Goal: Transaction & Acquisition: Purchase product/service

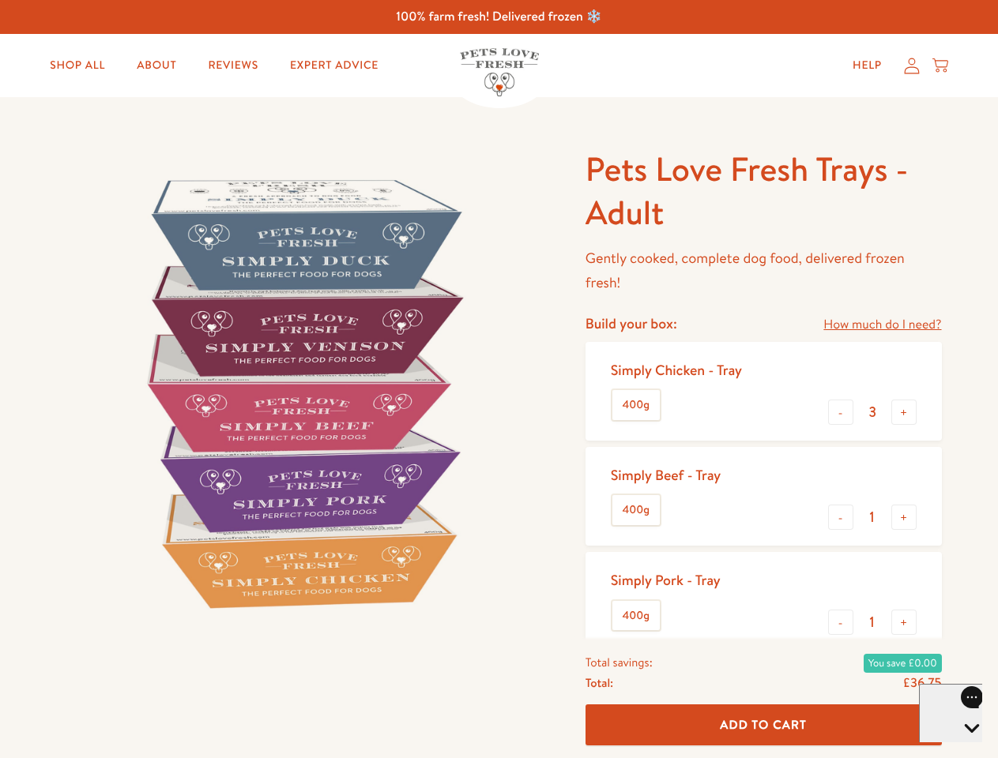
click at [499, 379] on img at bounding box center [302, 393] width 491 height 491
click at [882, 325] on link "How much do I need?" at bounding box center [882, 324] width 118 height 21
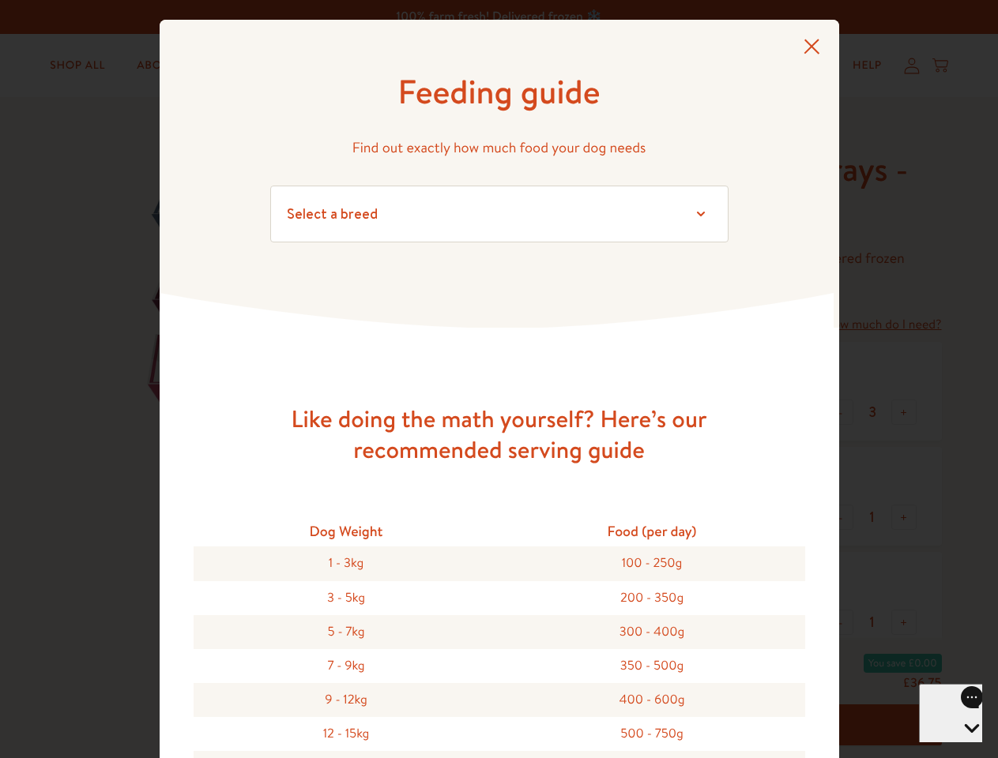
click at [841, 412] on div "Feeding guide Find out exactly how much food your dog needs Select a breed Affe…" at bounding box center [499, 379] width 998 height 758
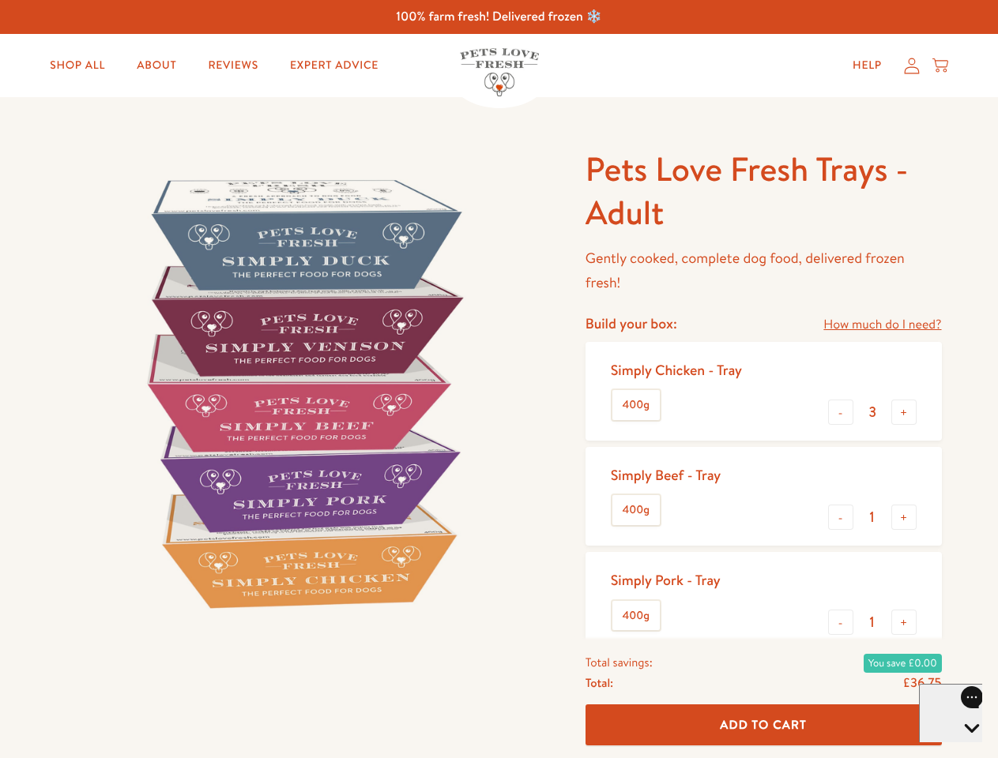
click at [904, 412] on button "+" at bounding box center [903, 412] width 25 height 25
type input "4"
click at [841, 518] on button "-" at bounding box center [840, 517] width 25 height 25
click at [904, 518] on button "+" at bounding box center [903, 517] width 25 height 25
type input "1"
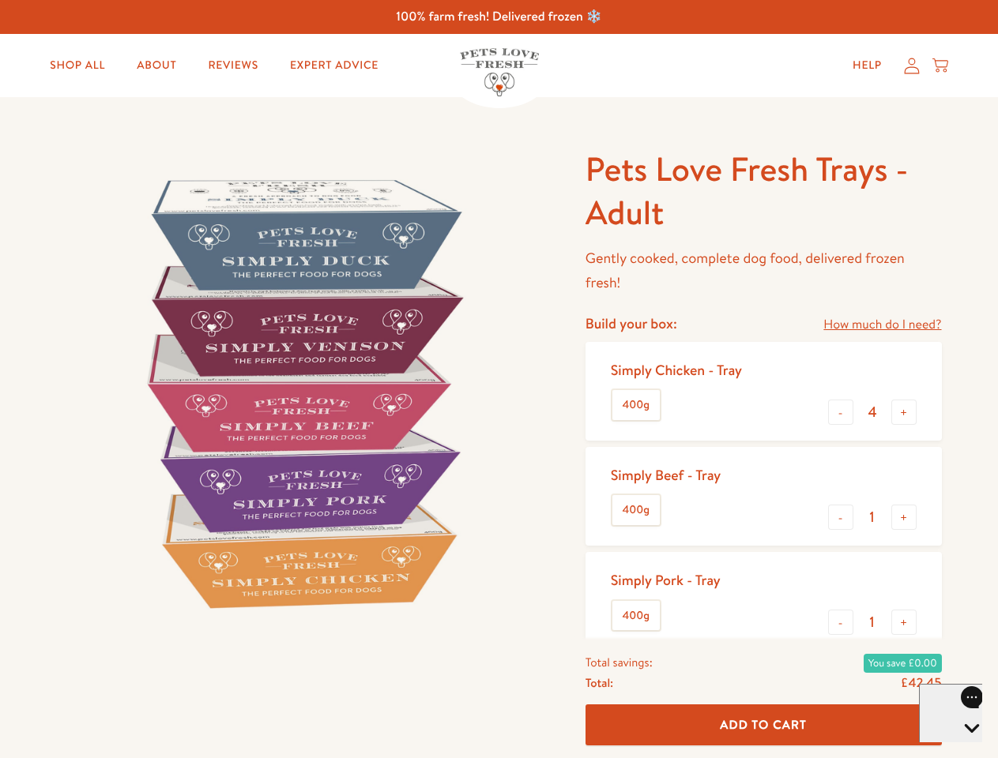
click at [841, 623] on button "-" at bounding box center [840, 622] width 25 height 25
click at [904, 623] on button "+" at bounding box center [903, 622] width 25 height 25
type input "1"
click at [763, 725] on span "Add To Cart" at bounding box center [763, 725] width 87 height 17
click at [964, 748] on icon "Open gorgias live chat" at bounding box center [971, 755] width 15 height 15
